Goal: Complete application form

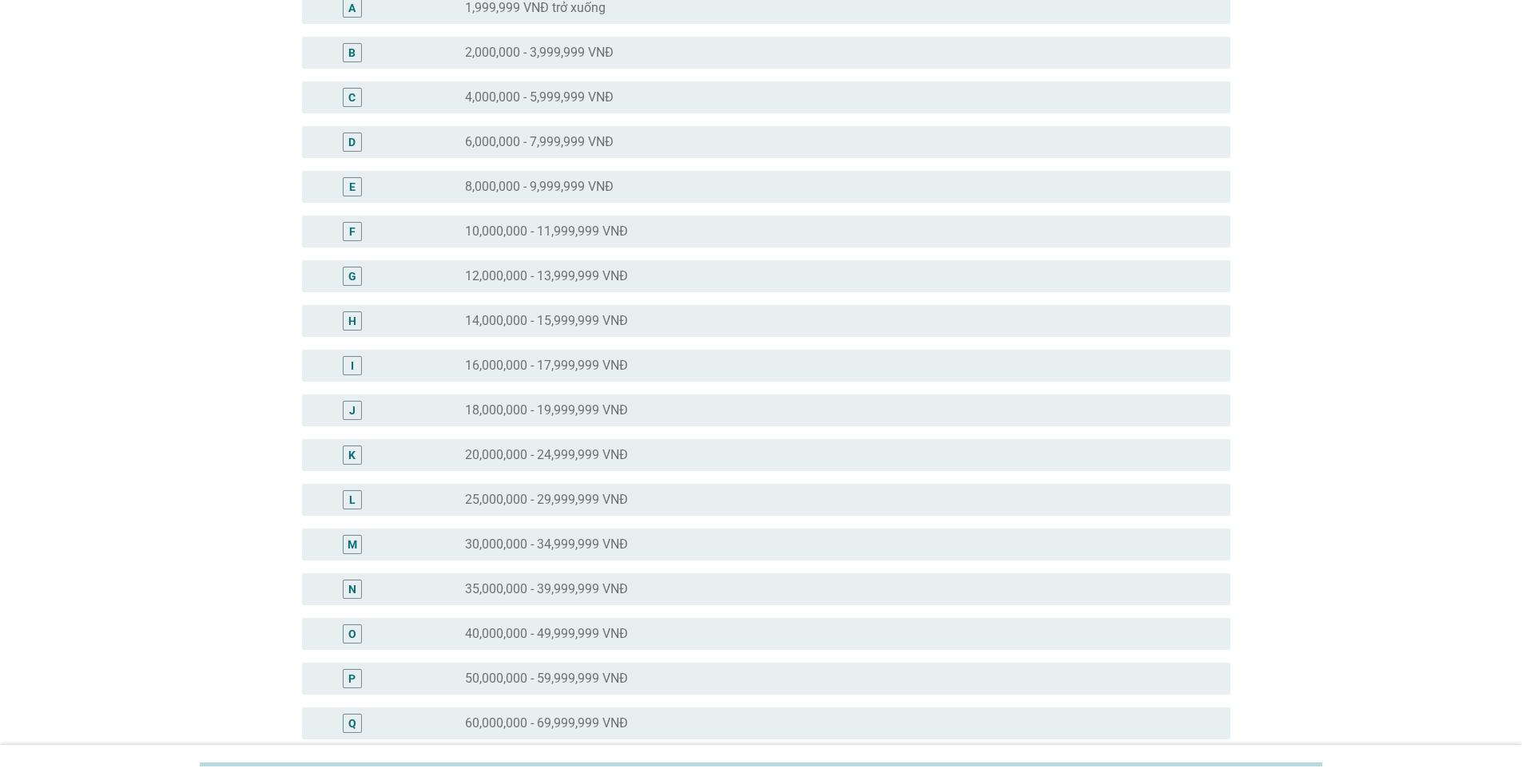
scroll to position [160, 0]
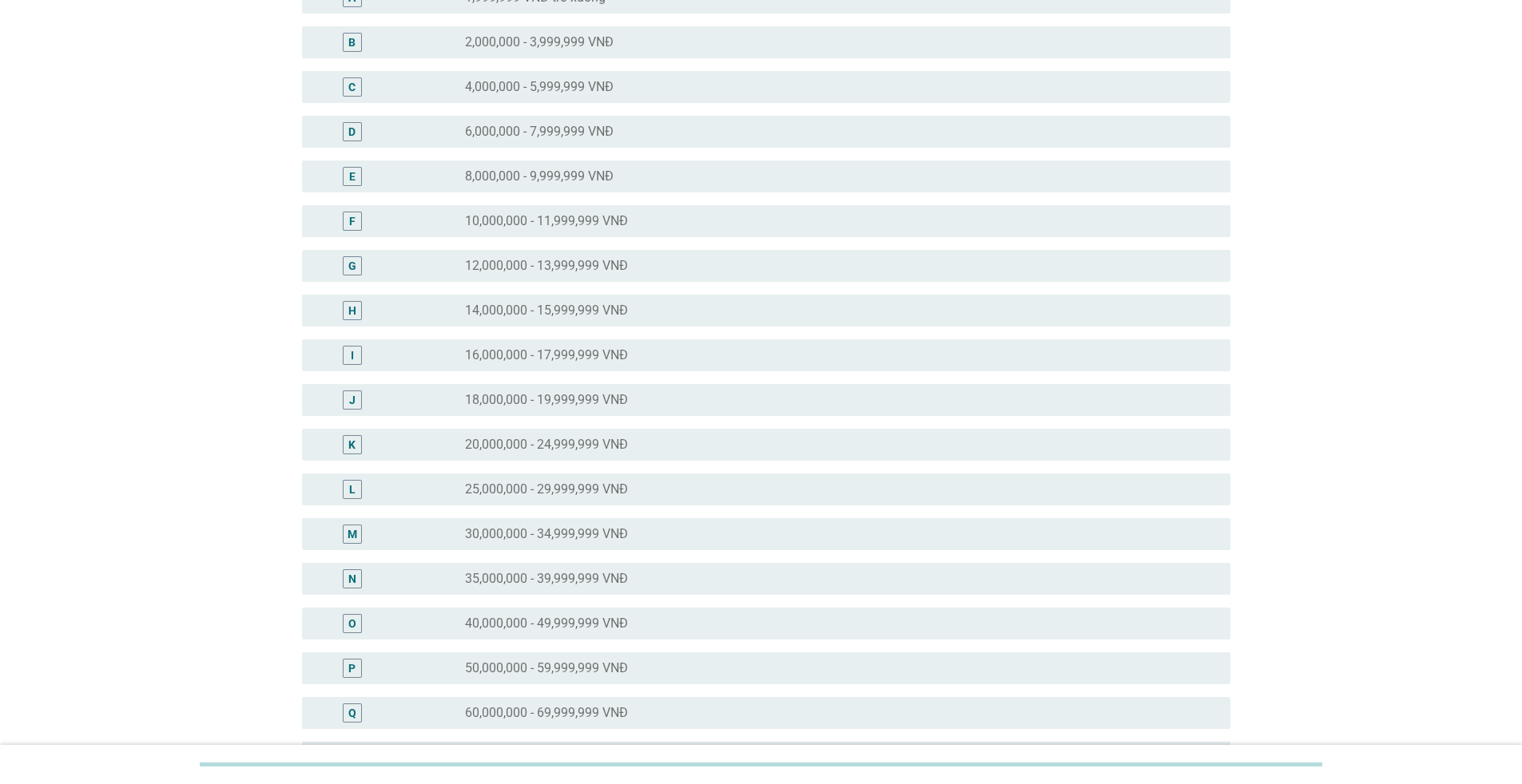
click at [631, 572] on div "radio_button_unchecked 35,000,000 - 39,999,999 VNĐ" at bounding box center [835, 579] width 740 height 16
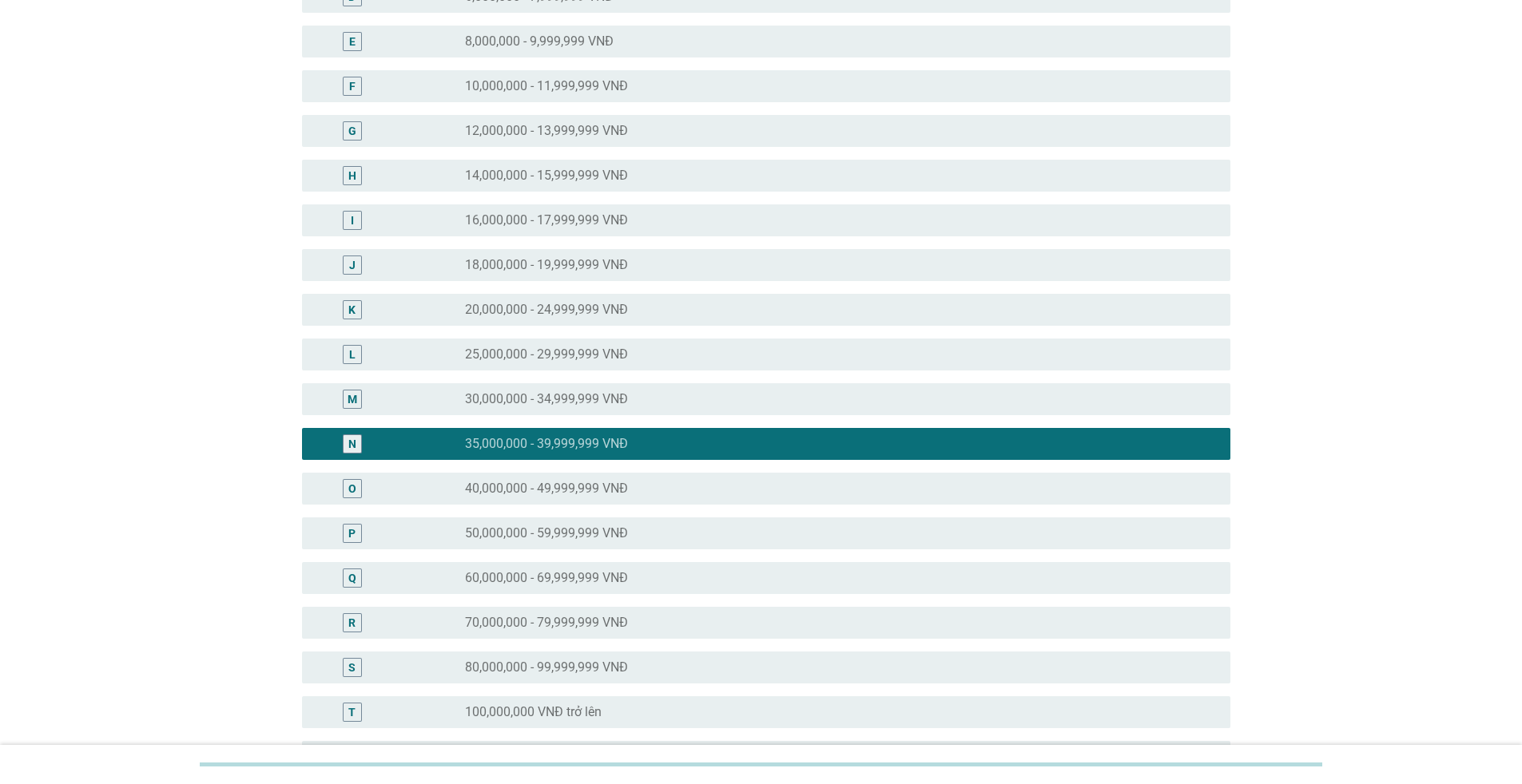
scroll to position [489, 0]
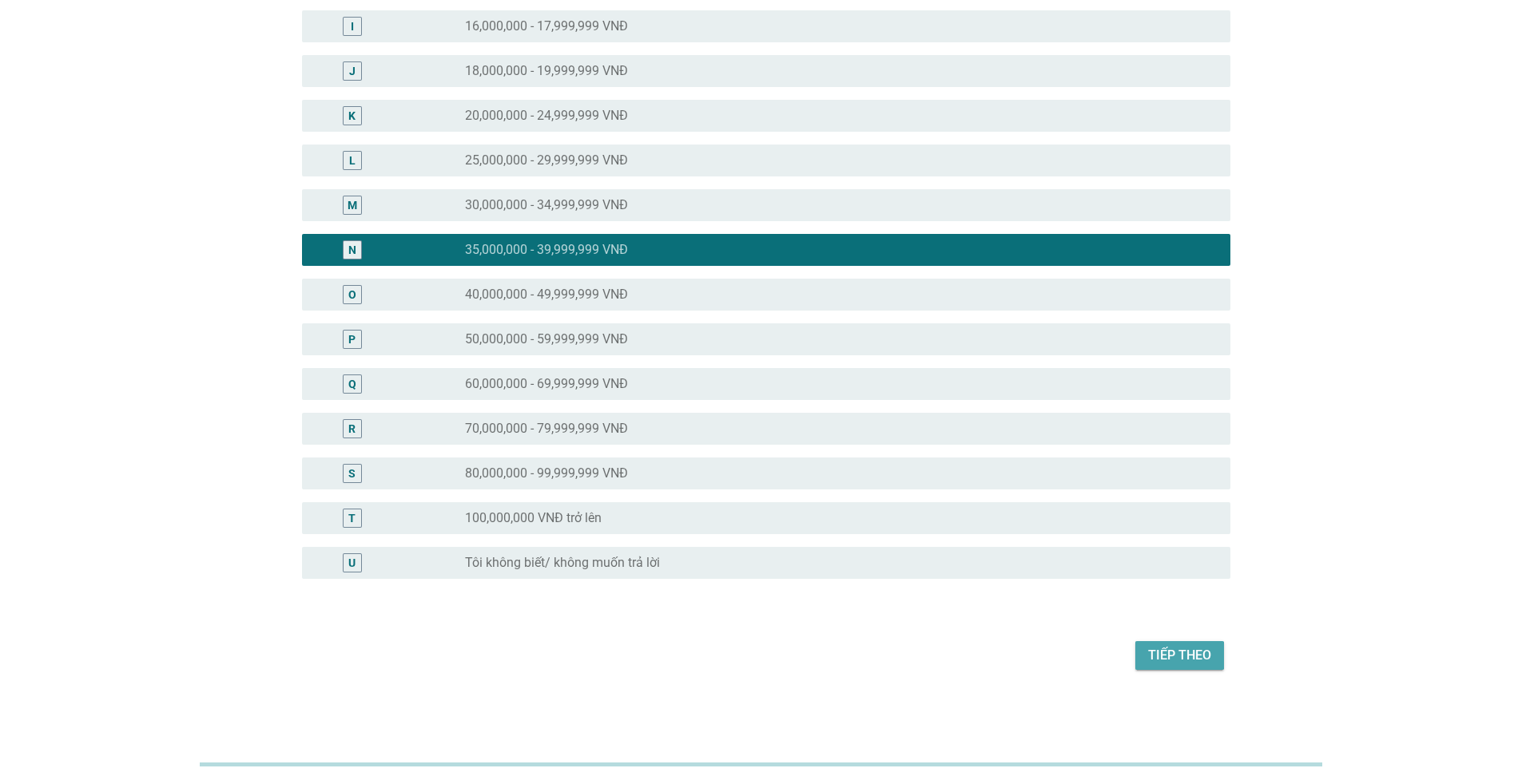
click at [1208, 665] on div "Tiếp theo" at bounding box center [1180, 655] width 63 height 19
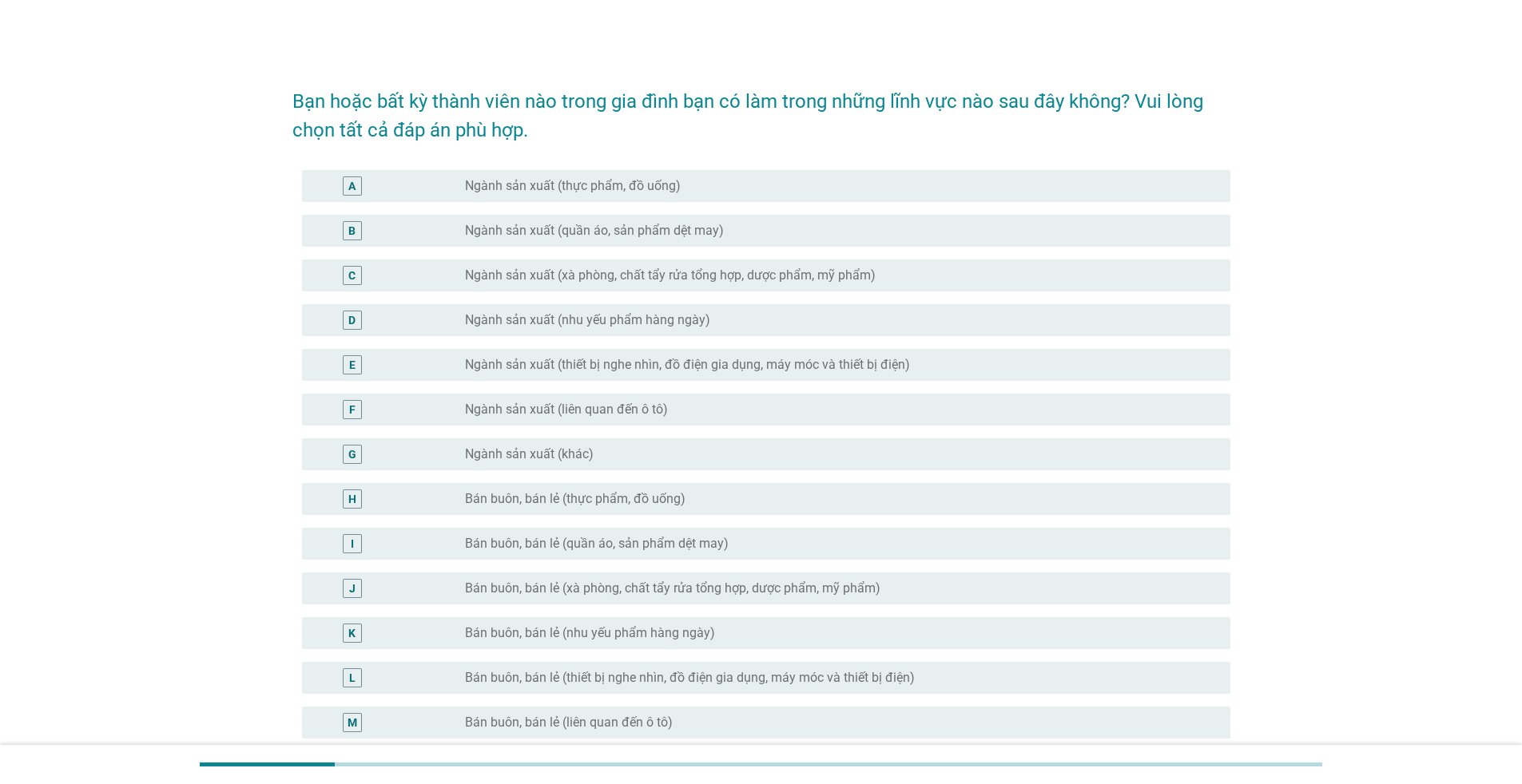
click at [777, 183] on div "radio_button_unchecked Ngành sản xuất (thực phẩm, đồ uống)" at bounding box center [835, 185] width 740 height 16
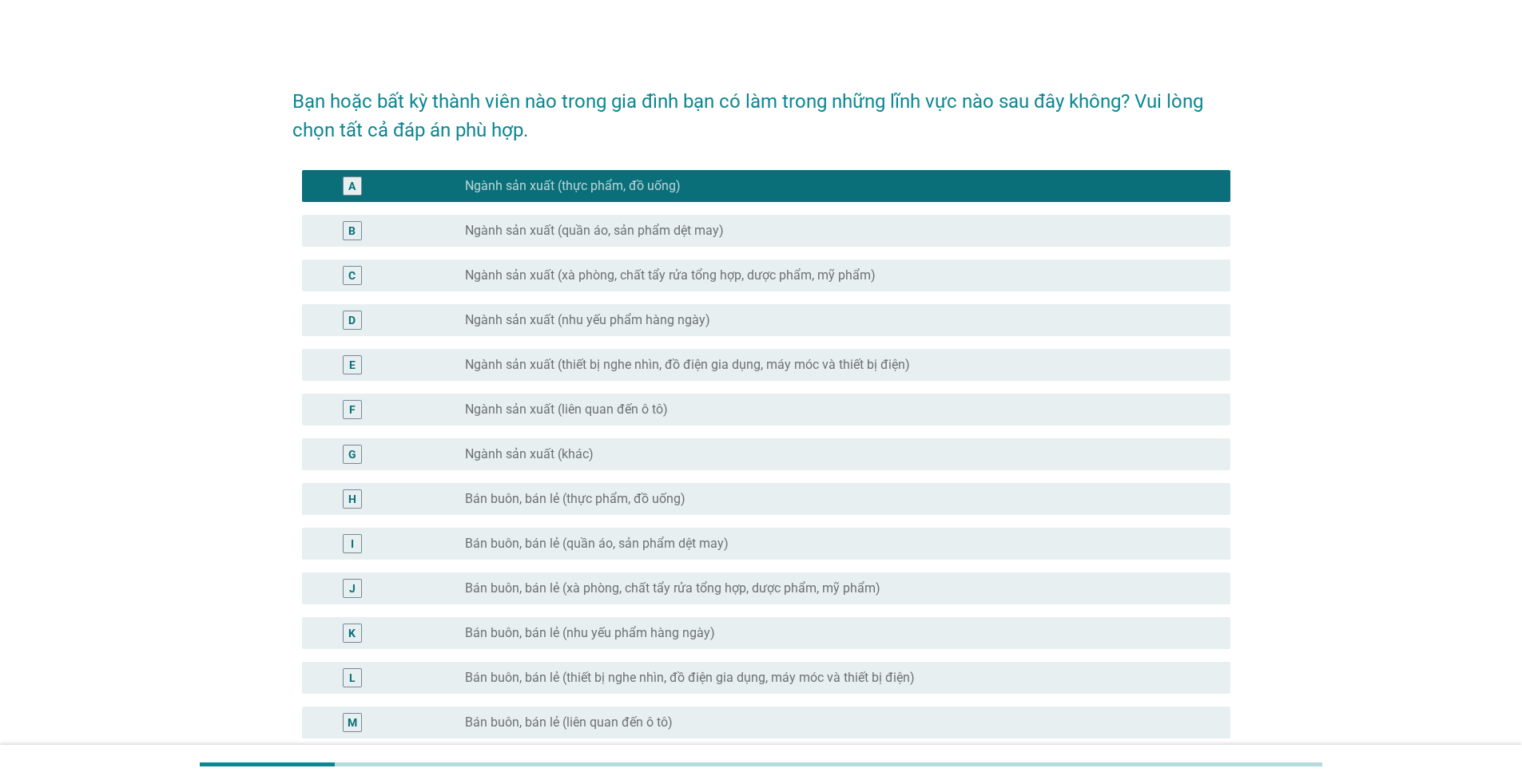
click at [777, 183] on div "radio_button_checked Ngành sản xuất (thực phẩm, đồ uống)" at bounding box center [835, 185] width 740 height 16
click at [688, 182] on div "radio_button_checked Ngành sản xuất (thực phẩm, đồ uống)" at bounding box center [835, 185] width 740 height 16
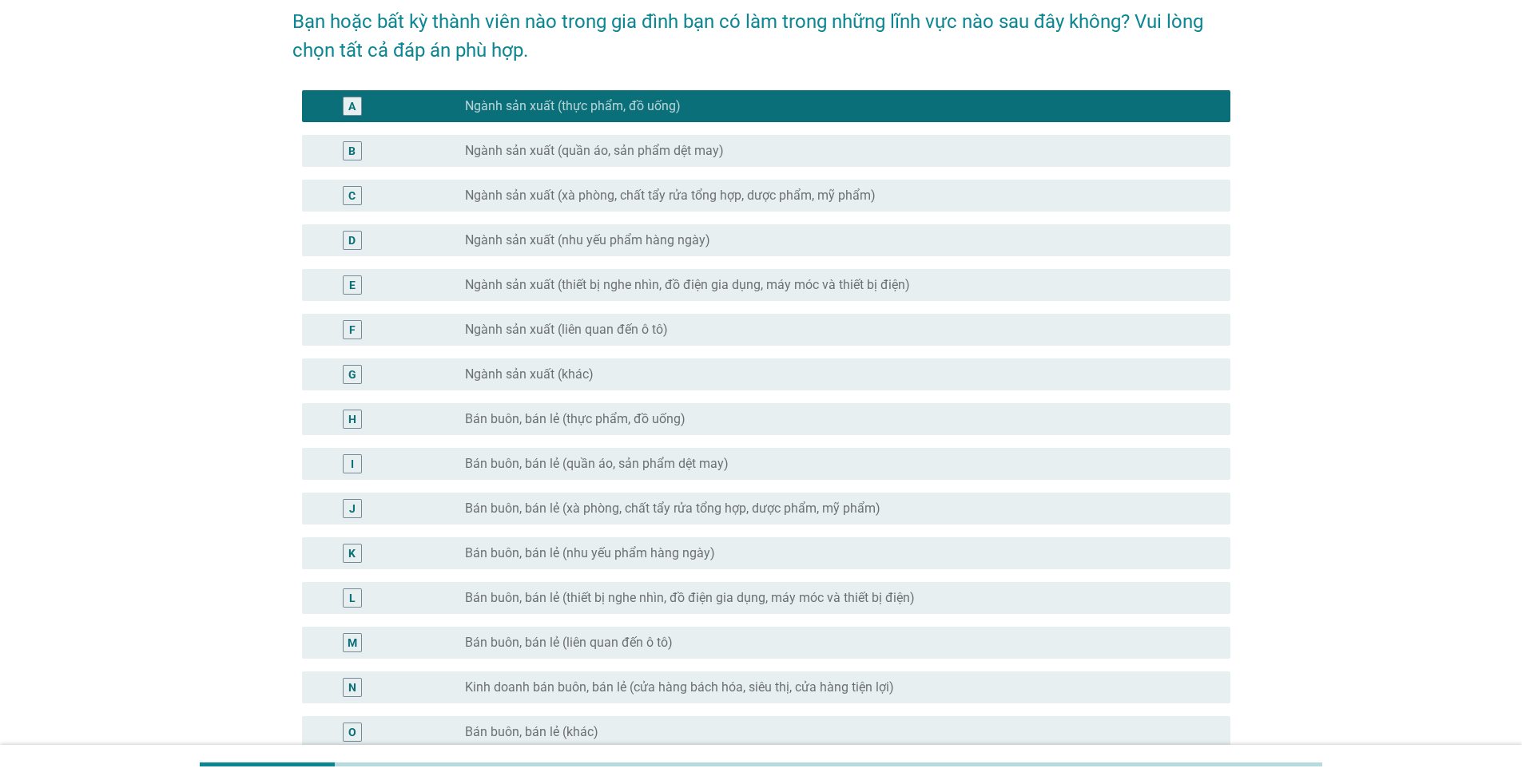
click at [587, 370] on label "Ngành sản xuất (khác)" at bounding box center [530, 375] width 129 height 16
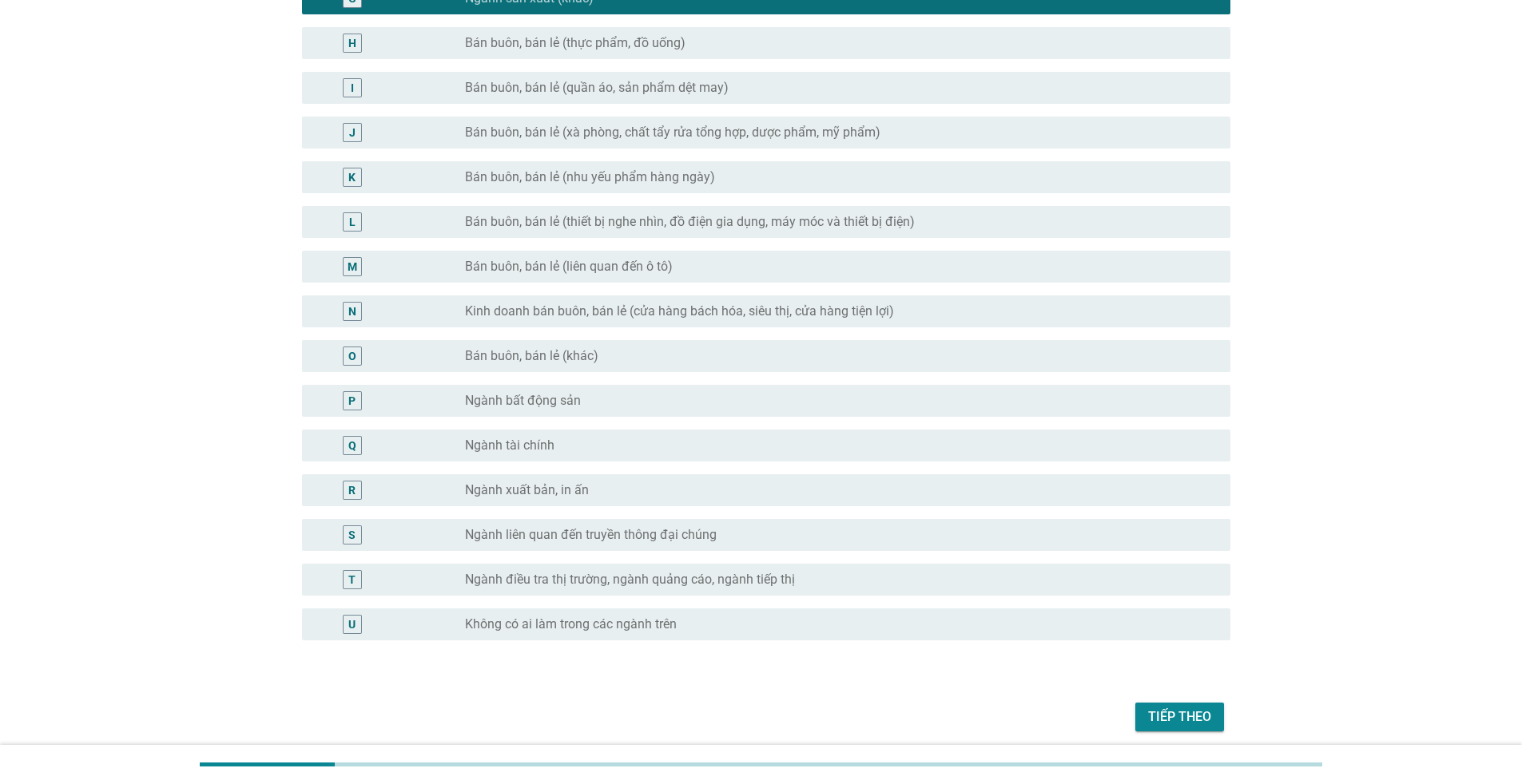
scroll to position [479, 0]
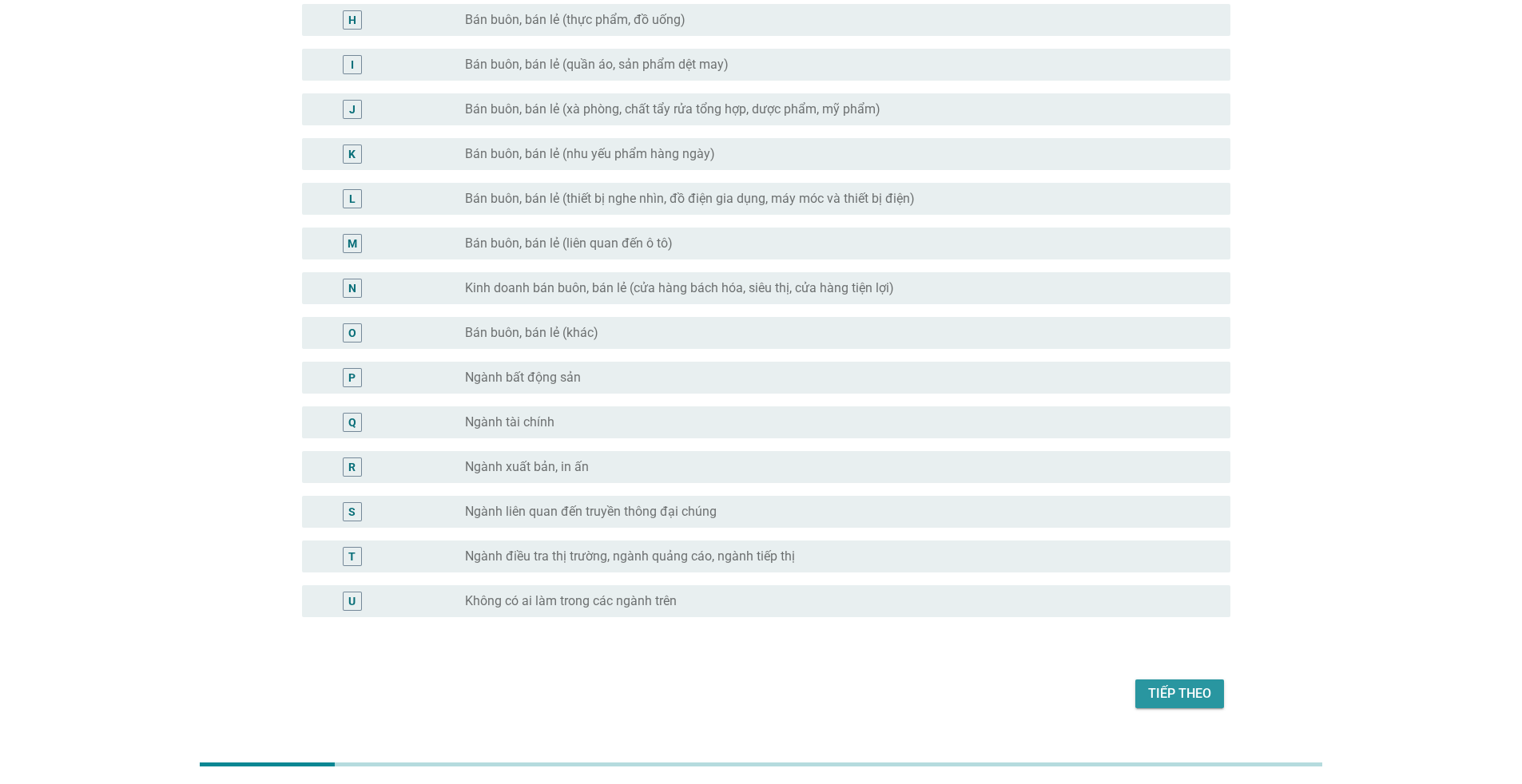
click at [1188, 693] on div "Tiếp theo" at bounding box center [1180, 694] width 63 height 19
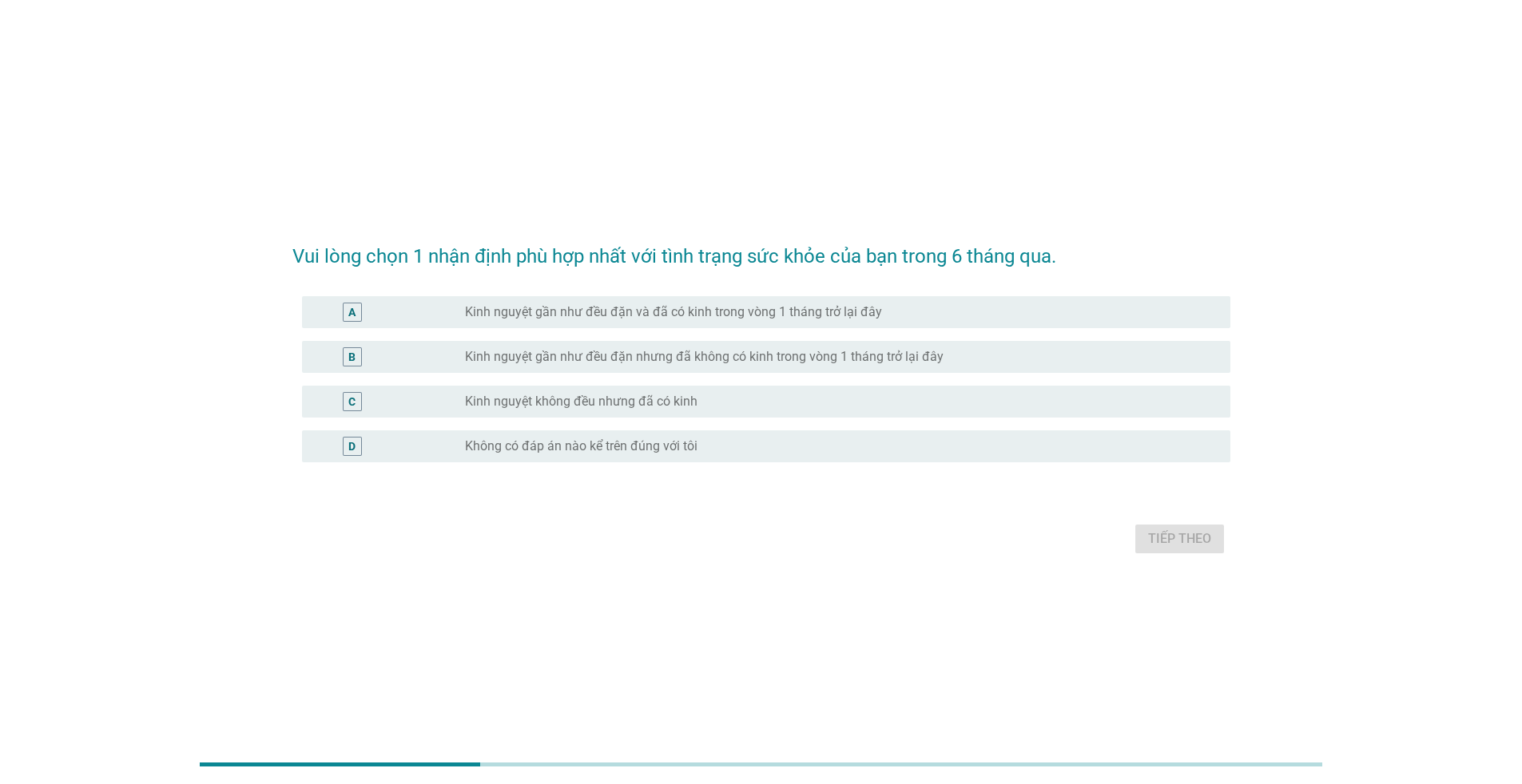
click at [680, 314] on label "Kinh nguyệt gần như đều đặn và đã có kinh trong vòng 1 tháng trở lại đây" at bounding box center [674, 312] width 417 height 16
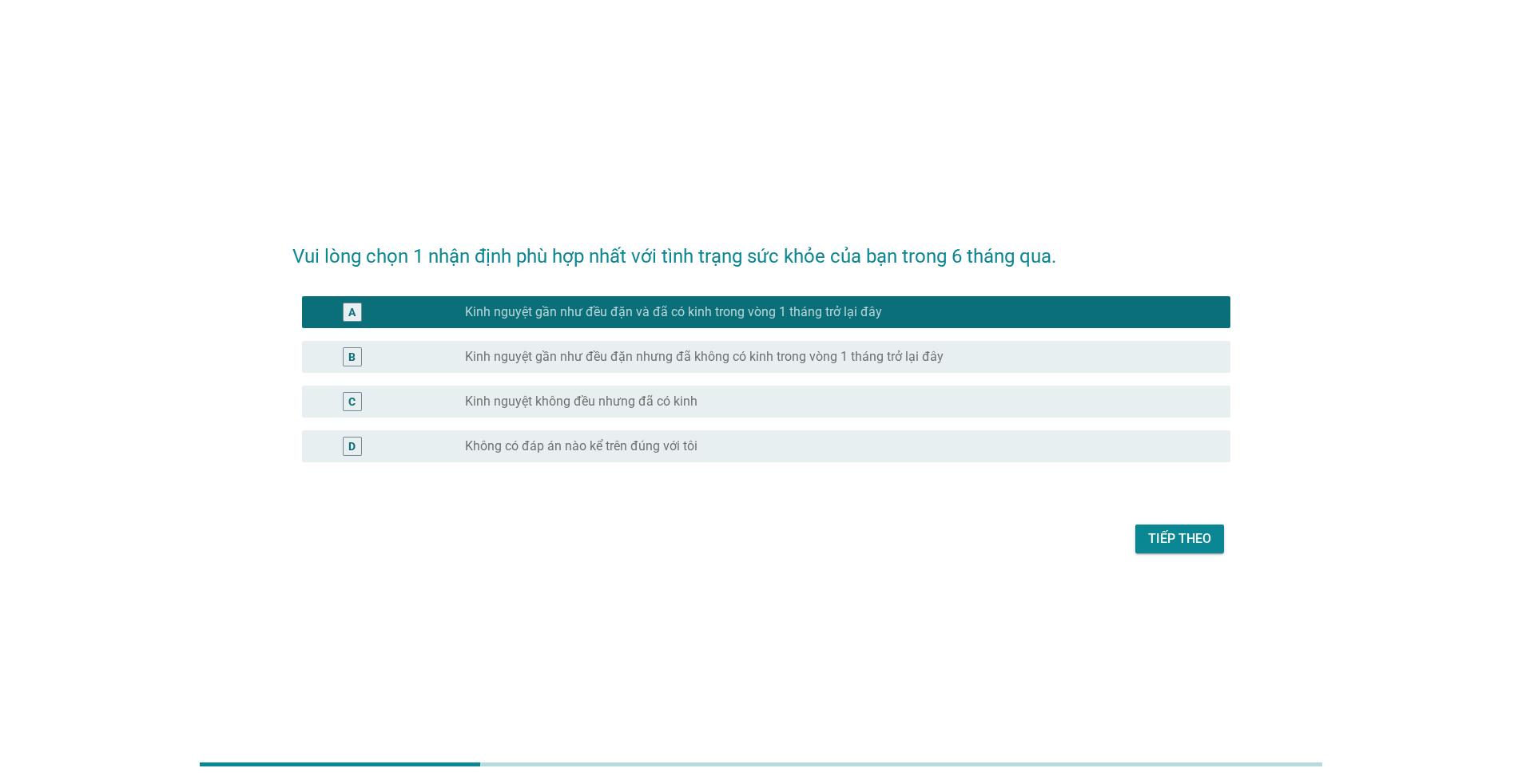
click at [1184, 537] on div "Tiếp theo" at bounding box center [1180, 539] width 63 height 19
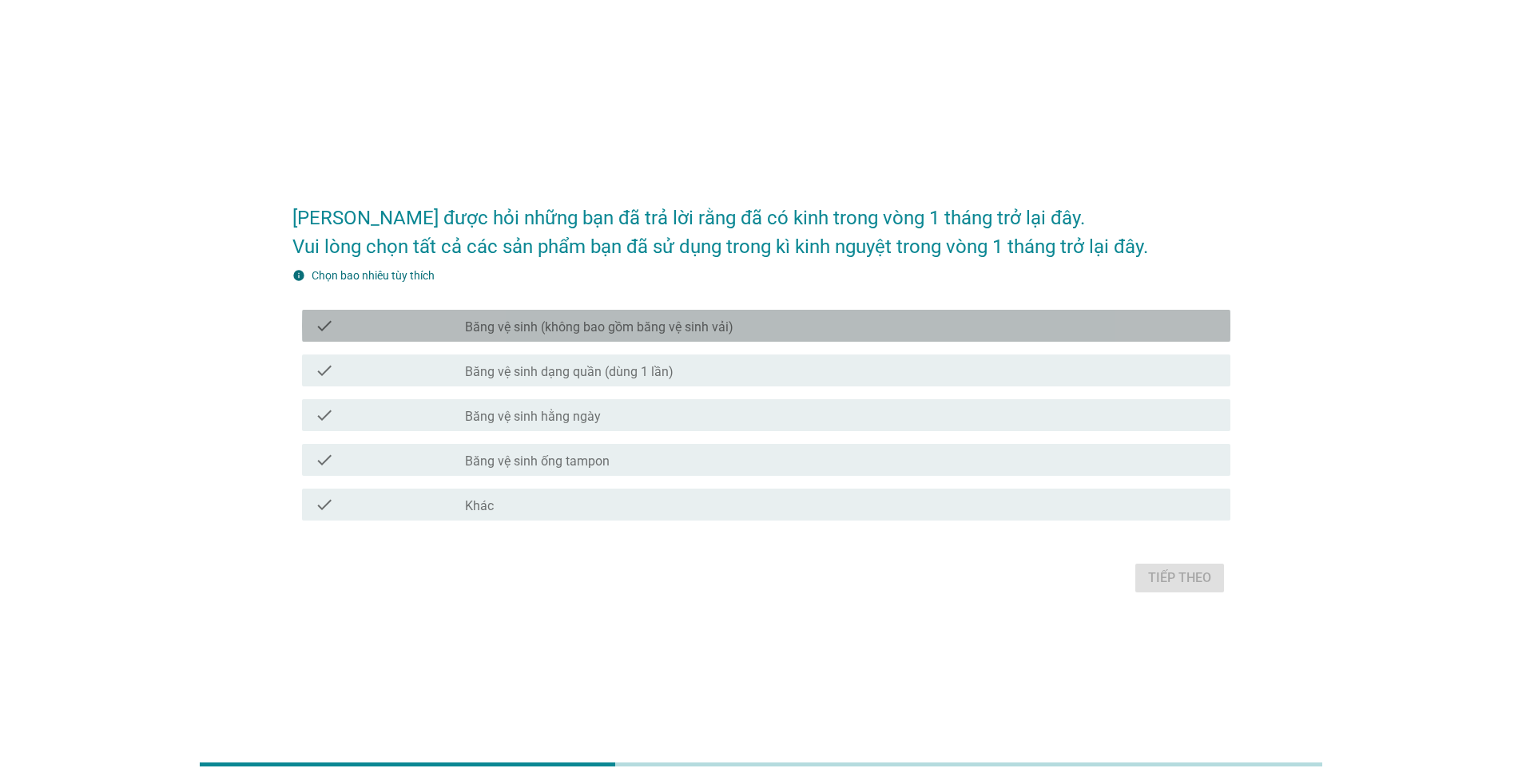
click at [834, 327] on div "check_box_outline_blank Băng vệ sinh (không bao gồm băng vệ sinh vải)" at bounding box center [842, 325] width 753 height 19
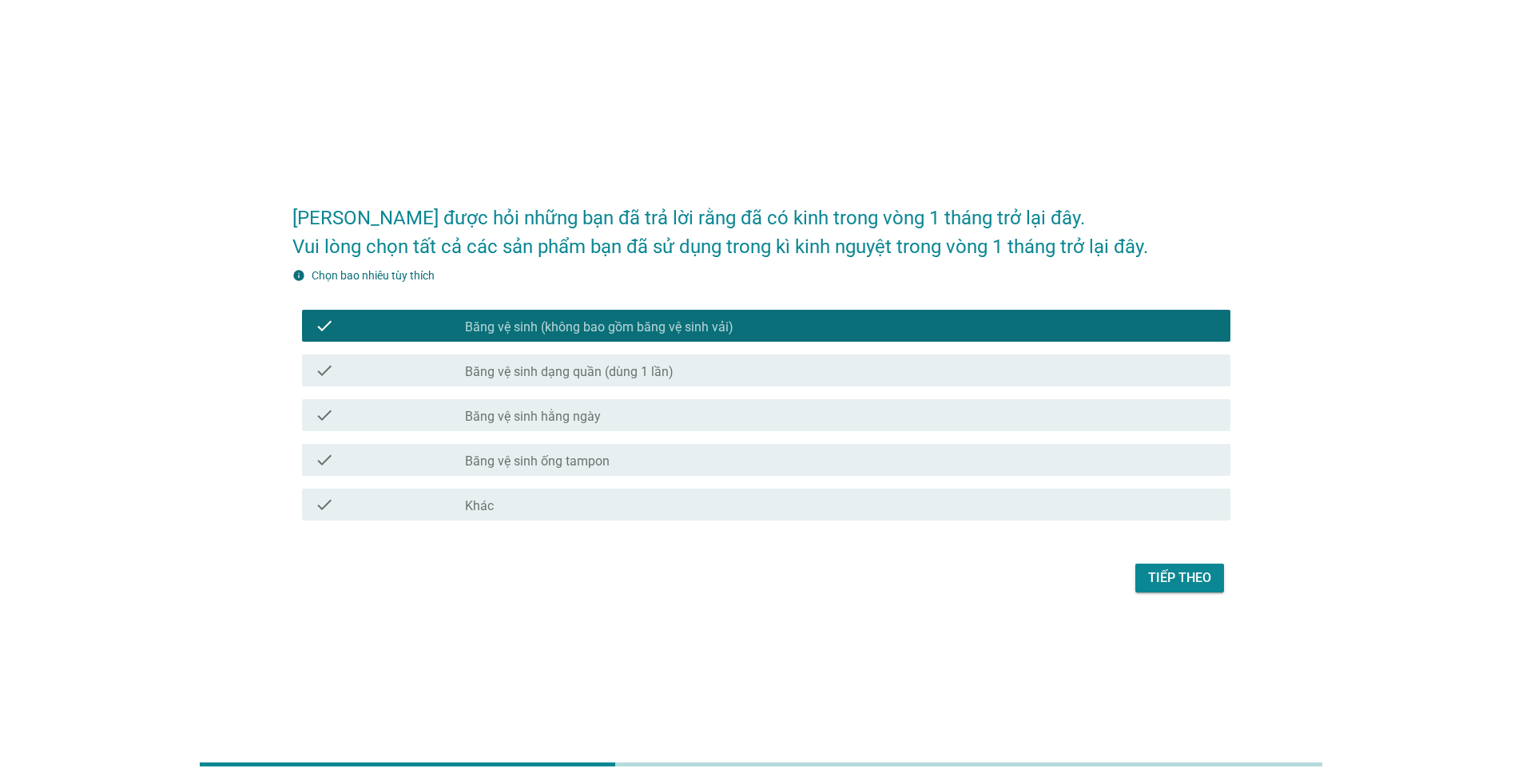
click at [679, 413] on div "check_box_outline_blank Băng vệ sinh hằng ngày" at bounding box center [842, 415] width 753 height 19
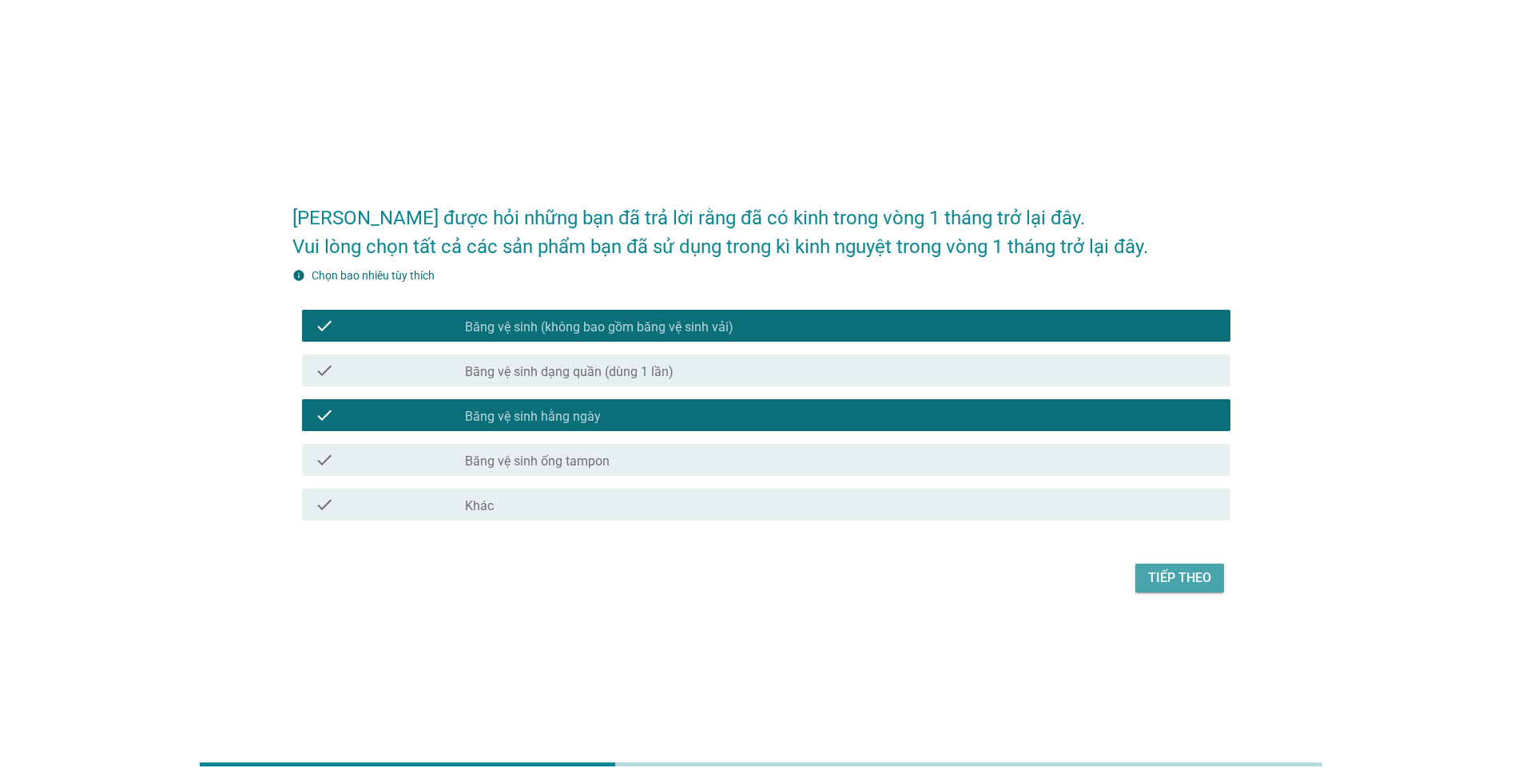
click at [1170, 583] on div "Tiếp theo" at bounding box center [1180, 578] width 63 height 19
